Goal: Information Seeking & Learning: Understand process/instructions

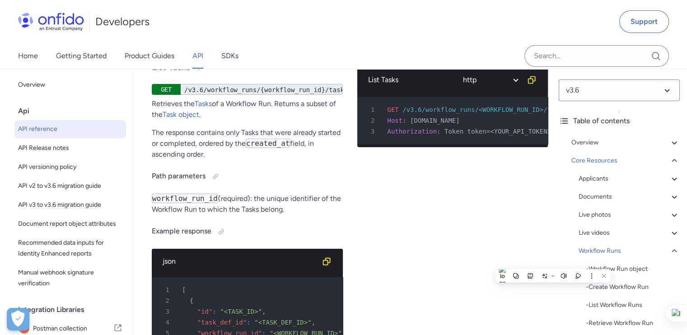
drag, startPoint x: 237, startPoint y: 138, endPoint x: 325, endPoint y: 137, distance: 88.5
drag, startPoint x: 325, startPoint y: 137, endPoint x: 216, endPoint y: 154, distance: 110.5
drag, startPoint x: 210, startPoint y: 156, endPoint x: 153, endPoint y: 139, distance: 59.9
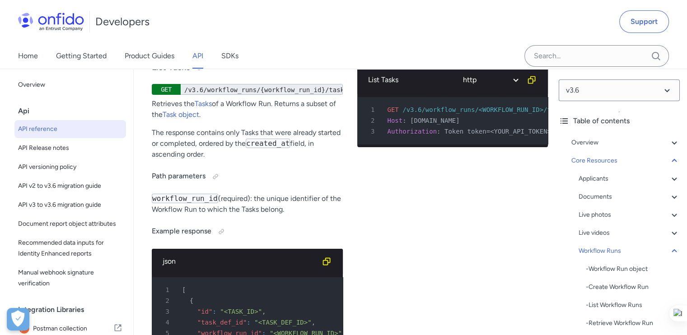
drag, startPoint x: 153, startPoint y: 139, endPoint x: 264, endPoint y: 125, distance: 111.9
click at [264, 125] on button at bounding box center [261, 128] width 12 height 12
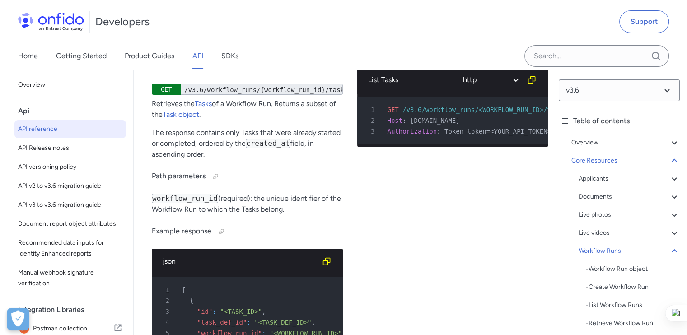
drag, startPoint x: 293, startPoint y: 128, endPoint x: 218, endPoint y: 131, distance: 75.0
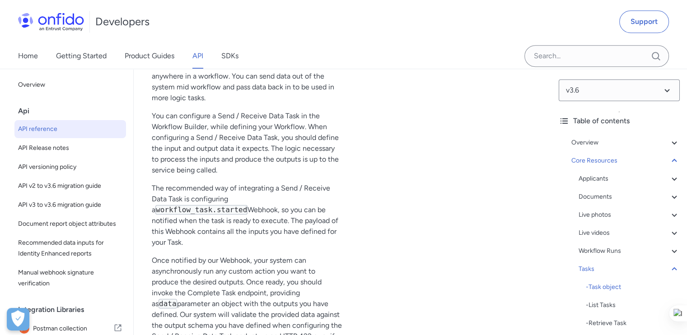
scroll to position [28447, 0]
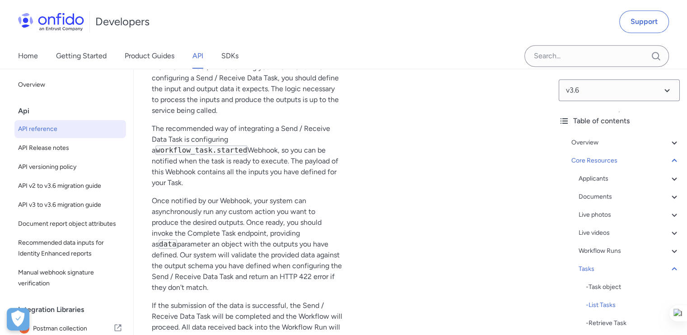
drag, startPoint x: 154, startPoint y: 174, endPoint x: 419, endPoint y: 110, distance: 272.7
copy div "Retrieve Workflow Run Evidence Summary File The evidence summary file is deprec…"
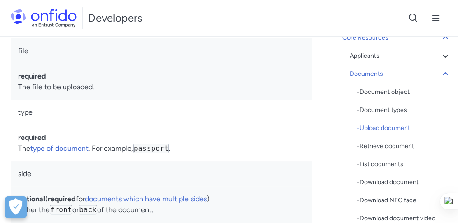
scroll to position [20994, 0]
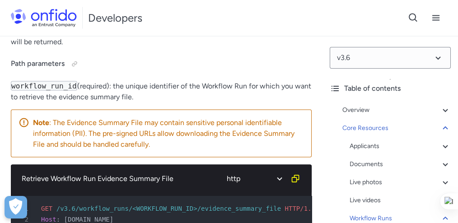
scroll to position [32631, 0]
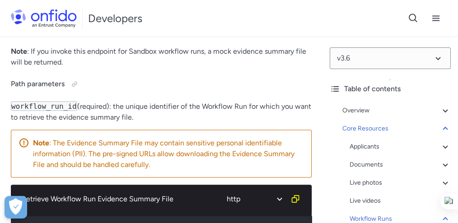
drag, startPoint x: 20, startPoint y: 90, endPoint x: 200, endPoint y: 143, distance: 187.4
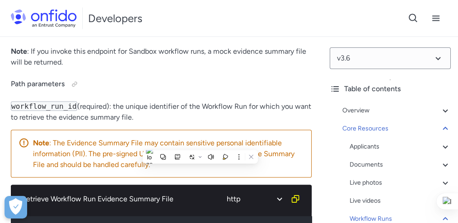
copy div "Retrieve Workflow Run Evidence Folder http bash 1 GET /v3.6/workflow_runs/<WORK…"
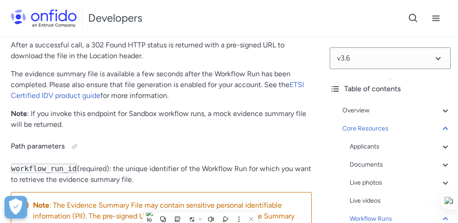
scroll to position [32541, 0]
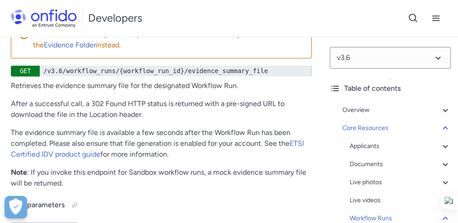
drag, startPoint x: 115, startPoint y: 98, endPoint x: 6, endPoint y: 57, distance: 115.9
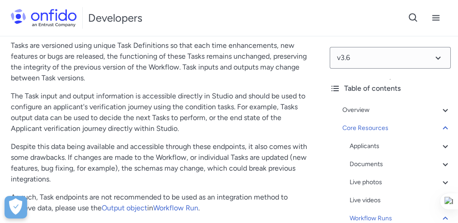
scroll to position [32962, 0]
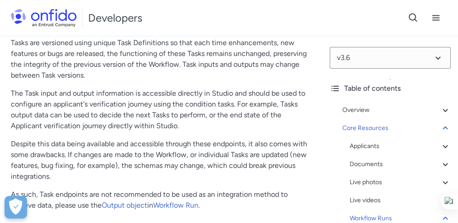
drag, startPoint x: 8, startPoint y: 96, endPoint x: 162, endPoint y: 108, distance: 154.4
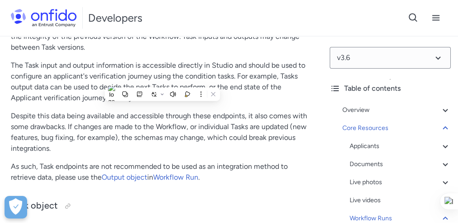
scroll to position [32992, 0]
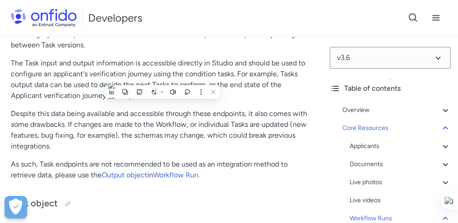
drag, startPoint x: 185, startPoint y: 185, endPoint x: 201, endPoint y: 183, distance: 16.4
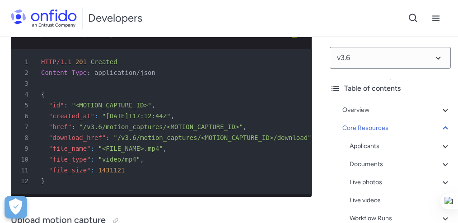
scroll to position [35701, 0]
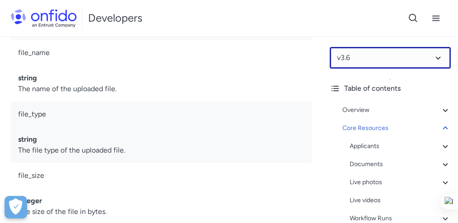
click at [419, 63] on select at bounding box center [390, 58] width 121 height 22
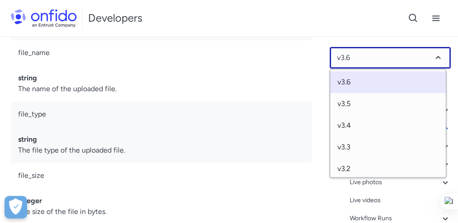
drag, startPoint x: 419, startPoint y: 63, endPoint x: 404, endPoint y: 67, distance: 15.9
click at [419, 63] on select at bounding box center [390, 58] width 121 height 22
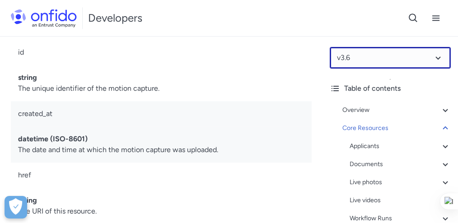
scroll to position [35461, 0]
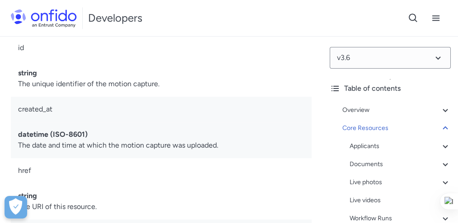
drag, startPoint x: 172, startPoint y: 64, endPoint x: 186, endPoint y: 74, distance: 16.9
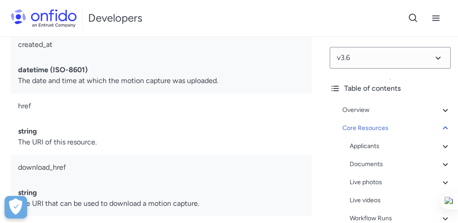
scroll to position [35521, 0]
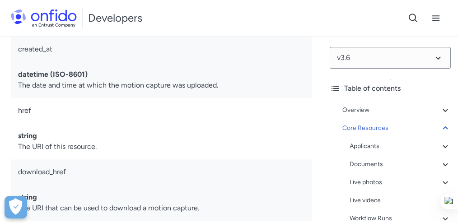
drag, startPoint x: 53, startPoint y: 159, endPoint x: 51, endPoint y: 116, distance: 42.5
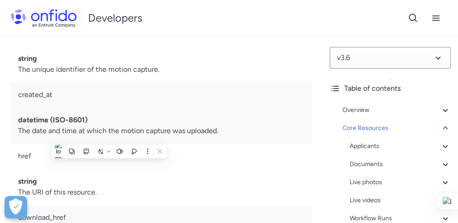
scroll to position [35461, 0]
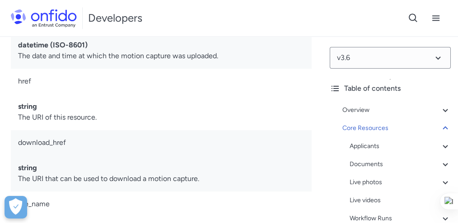
scroll to position [35551, 0]
drag, startPoint x: 42, startPoint y: 114, endPoint x: 120, endPoint y: 138, distance: 81.6
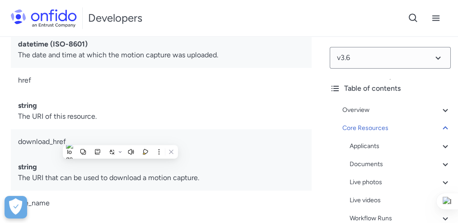
drag, startPoint x: 119, startPoint y: 138, endPoint x: 95, endPoint y: 141, distance: 24.6
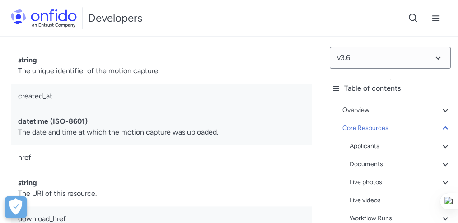
scroll to position [35431, 0]
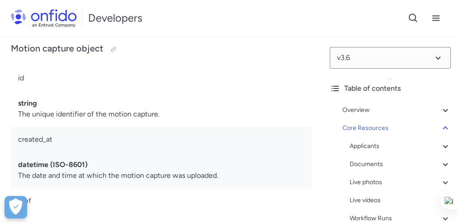
drag, startPoint x: 47, startPoint y: 133, endPoint x: 42, endPoint y: 138, distance: 7.7
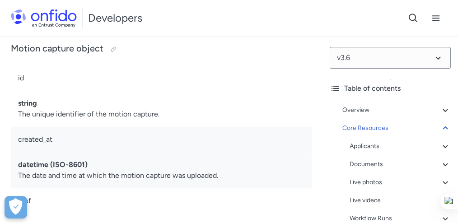
drag, startPoint x: 283, startPoint y: 86, endPoint x: 0, endPoint y: 77, distance: 283.2
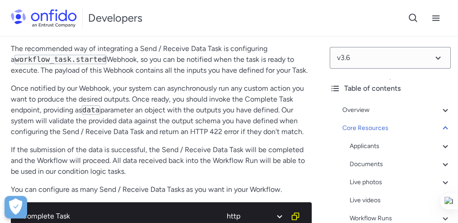
scroll to position [34979, 0]
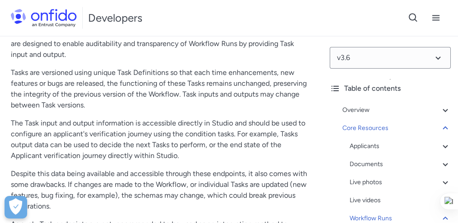
scroll to position [32812, 0]
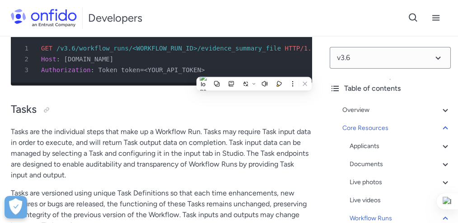
drag, startPoint x: 254, startPoint y: 70, endPoint x: 281, endPoint y: 70, distance: 27.5
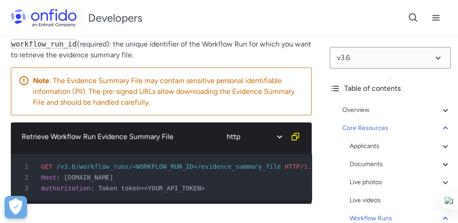
scroll to position [32691, 0]
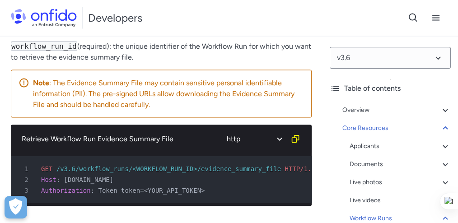
drag, startPoint x: 54, startPoint y: 124, endPoint x: 183, endPoint y: 121, distance: 129.1
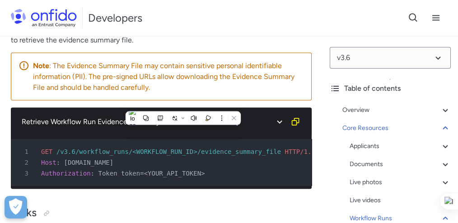
scroll to position [32752, 0]
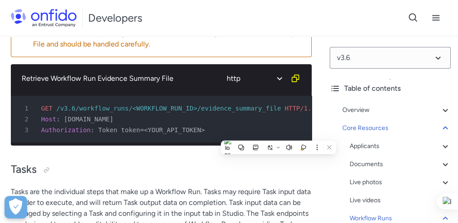
copy div "/v3.6/workflow_runs/{workflow_run_id}/evidence_summary_file"
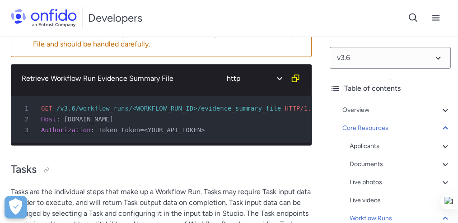
drag, startPoint x: 34, startPoint y: 92, endPoint x: 102, endPoint y: 95, distance: 68.7
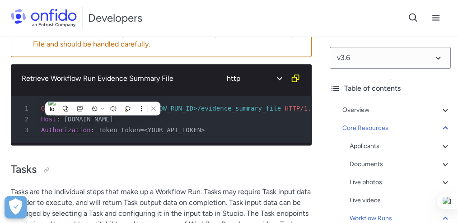
drag, startPoint x: 102, startPoint y: 95, endPoint x: 129, endPoint y: 99, distance: 26.6
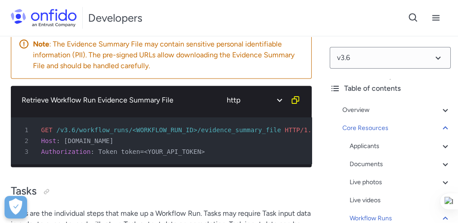
scroll to position [32691, 0]
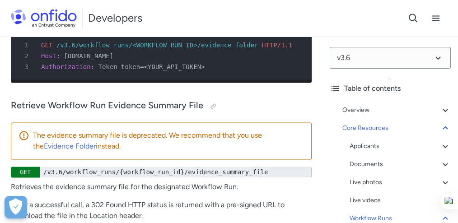
scroll to position [32360, 0]
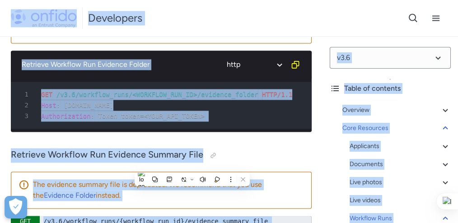
copy body "Following the acquisition, Onfido is now known as Entrust. Read more Developers…"
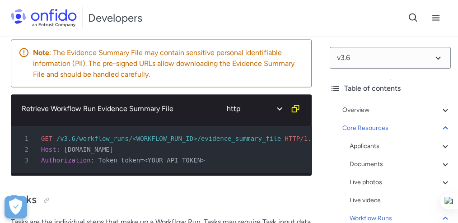
scroll to position [0, 0]
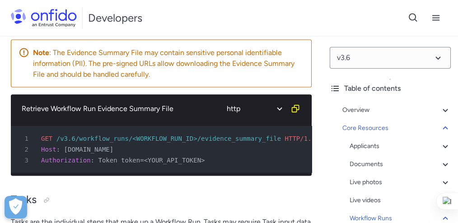
drag, startPoint x: 175, startPoint y: 158, endPoint x: 258, endPoint y: 162, distance: 83.6
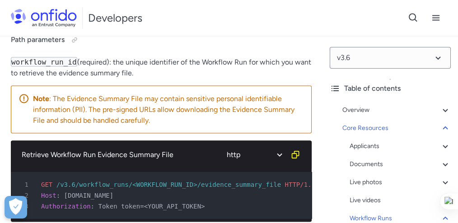
scroll to position [32571, 0]
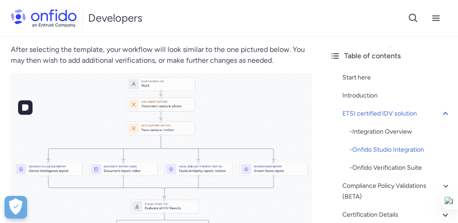
scroll to position [963, 0]
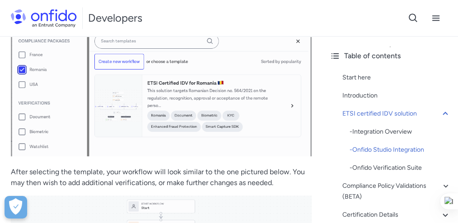
scroll to position [846, 0]
